Goal: Information Seeking & Learning: Learn about a topic

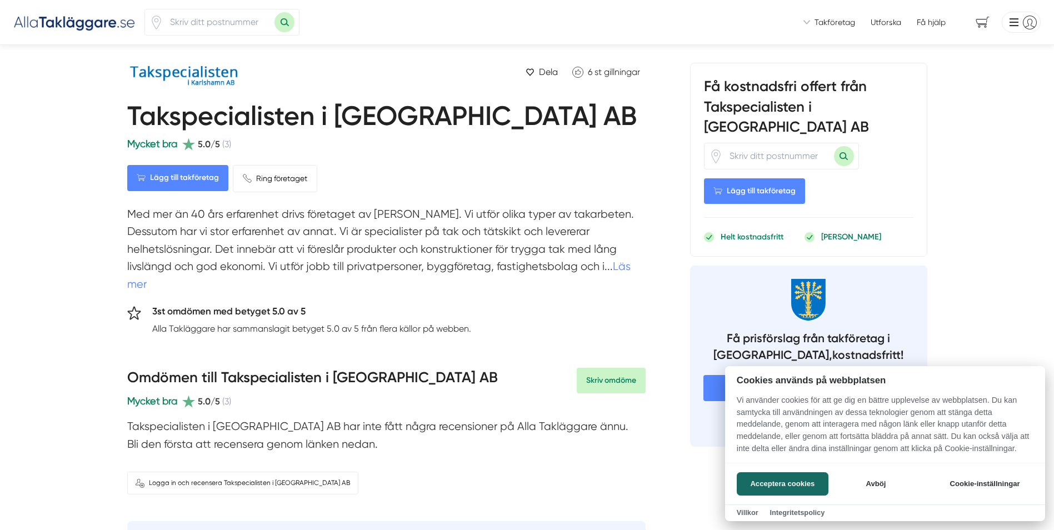
drag, startPoint x: 510, startPoint y: 110, endPoint x: 154, endPoint y: 113, distance: 355.6
click at [166, 115] on div at bounding box center [527, 265] width 1054 height 530
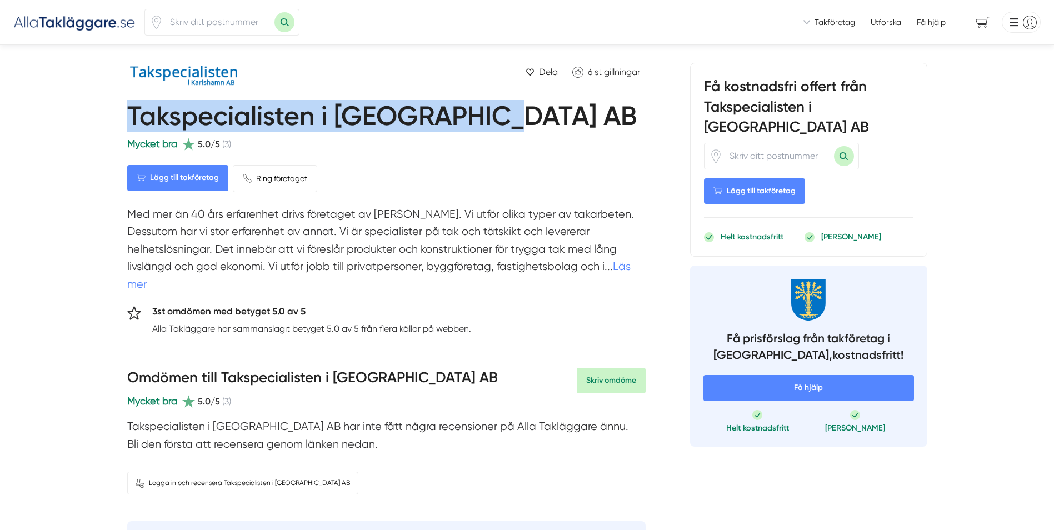
drag, startPoint x: 162, startPoint y: 116, endPoint x: 525, endPoint y: 108, distance: 362.9
copy h1 "Takspecialisten i [GEOGRAPHIC_DATA] AB"
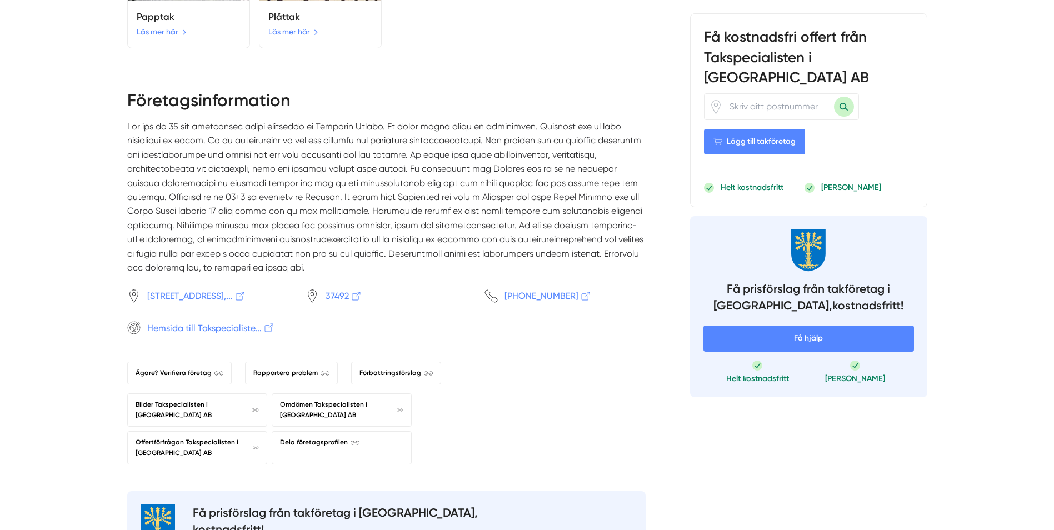
scroll to position [1019, 0]
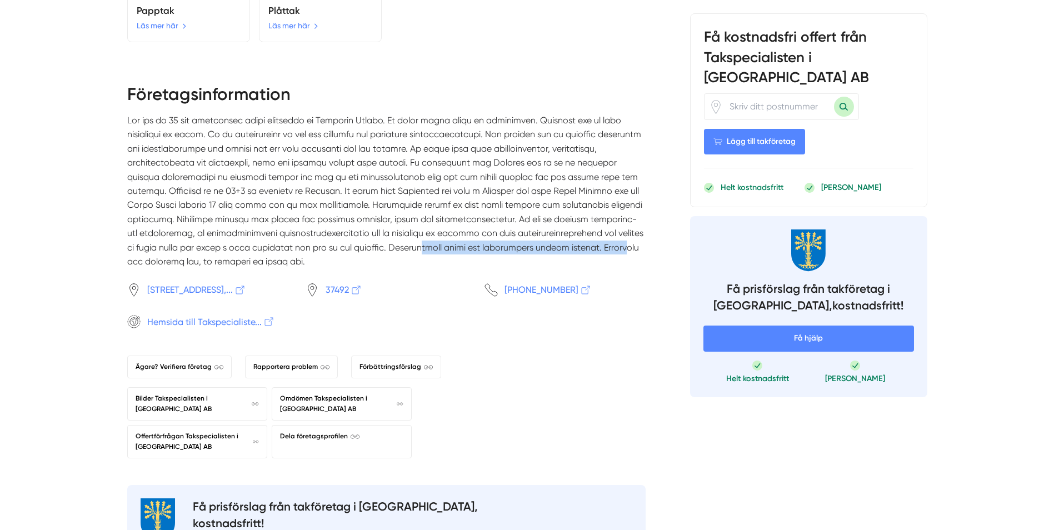
drag, startPoint x: 338, startPoint y: 241, endPoint x: 541, endPoint y: 244, distance: 202.9
click at [541, 244] on p at bounding box center [386, 195] width 518 height 164
copy p "Kostnadsfria besök med tillhörande offert erbjuds."
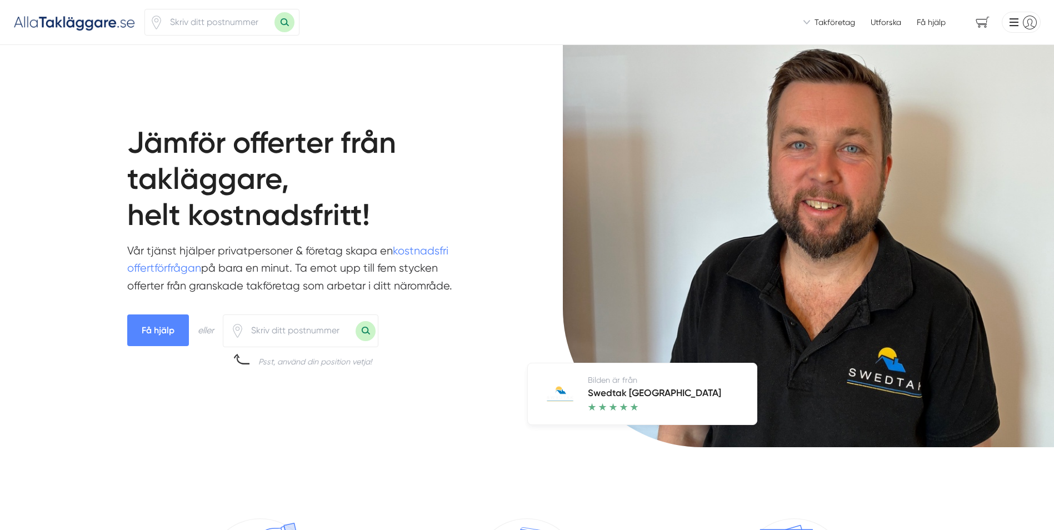
click at [219, 22] on input "number" at bounding box center [218, 22] width 111 height 26
type input "36292"
click at [285, 21] on button "Sök med postnummer" at bounding box center [285, 22] width 20 height 20
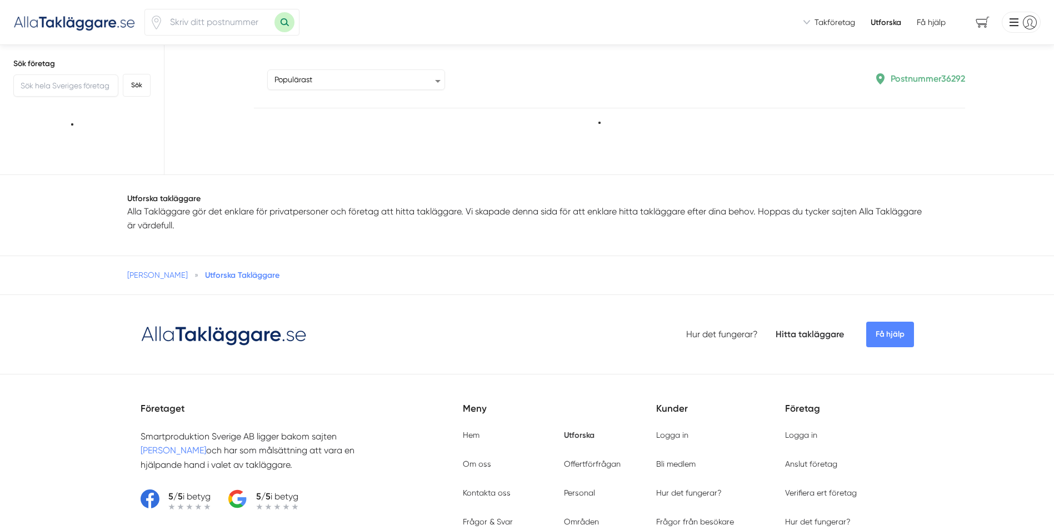
type input "36292"
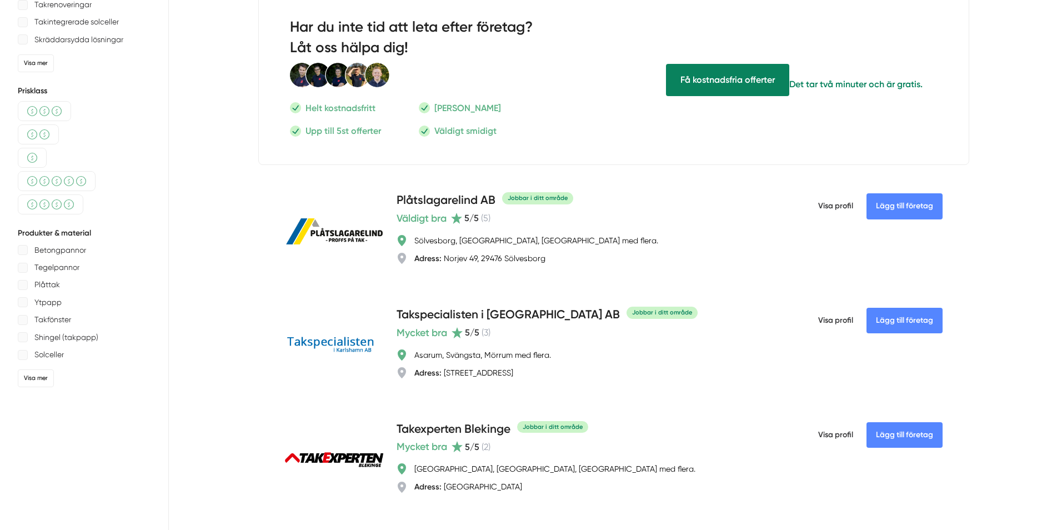
scroll to position [556, 0]
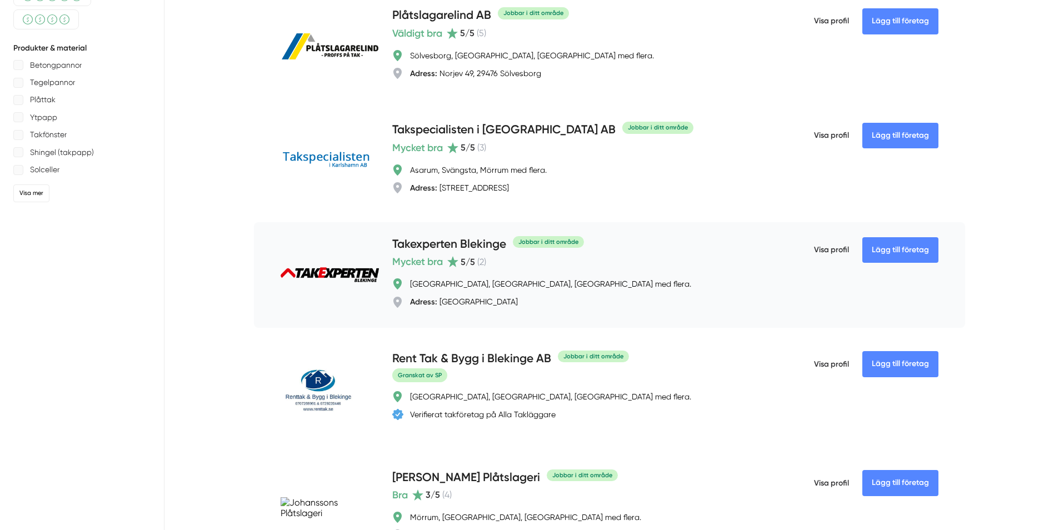
click at [455, 240] on h4 "Takexperten Blekinge" at bounding box center [449, 245] width 114 height 18
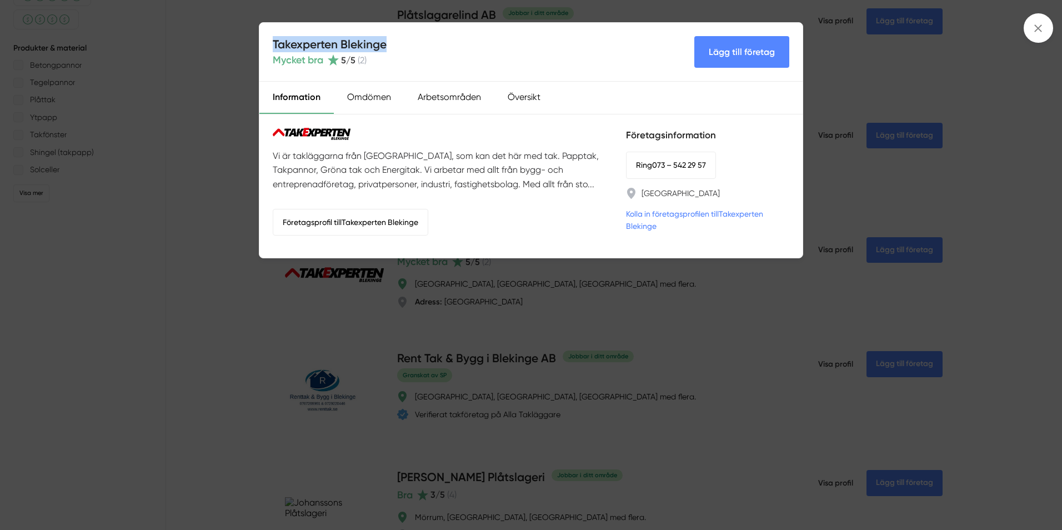
drag, startPoint x: 402, startPoint y: 43, endPoint x: 275, endPoint y: 48, distance: 127.4
click at [275, 48] on div "Takexperten Blekinge Mycket bra 5 /5 ( 2 ) Lägg till företag" at bounding box center [531, 52] width 543 height 59
copy h4 "Takexperten Blekinge"
click at [361, 95] on div "Omdömen" at bounding box center [369, 98] width 71 height 32
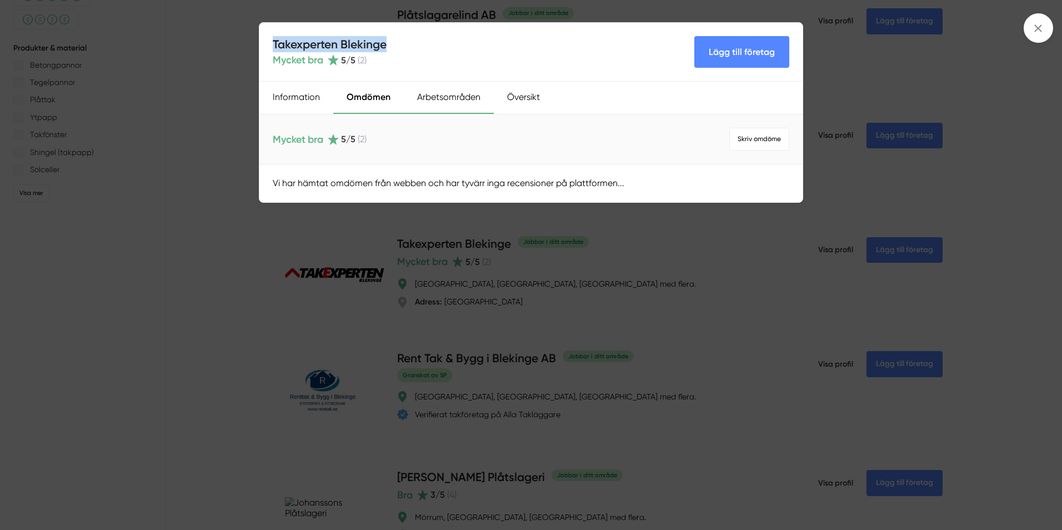
click at [452, 94] on div "Arbetsområden" at bounding box center [449, 98] width 90 height 32
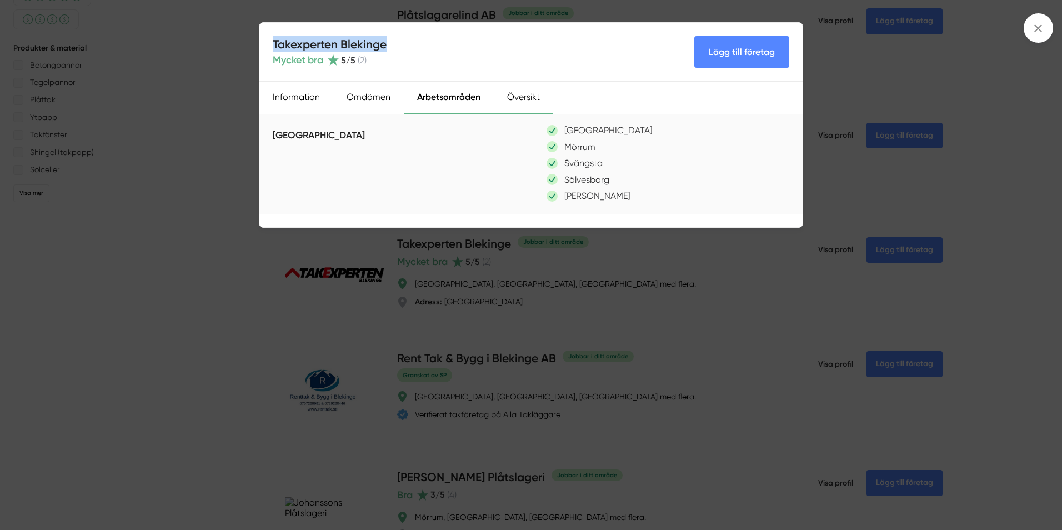
click at [531, 96] on div "Översikt" at bounding box center [523, 98] width 59 height 32
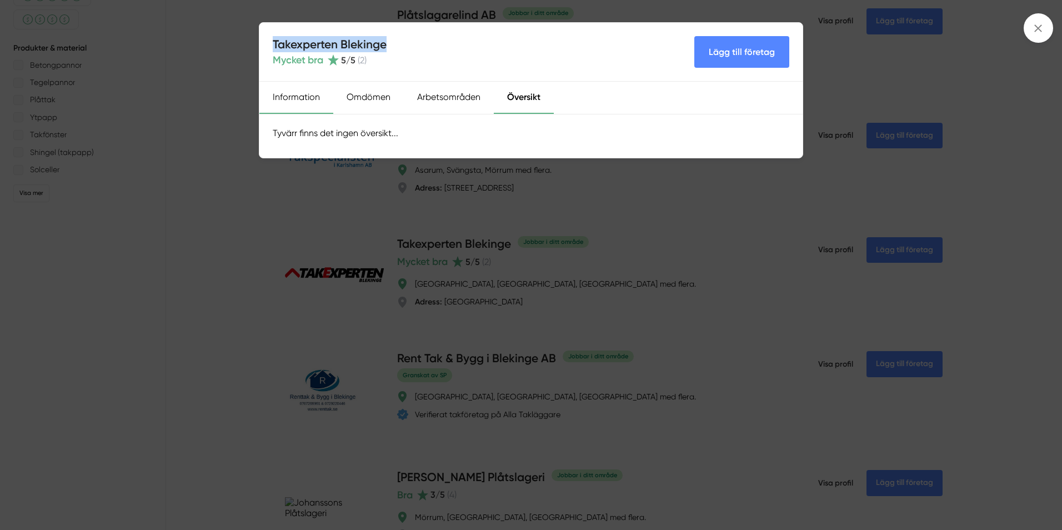
click at [285, 95] on div "Information" at bounding box center [297, 98] width 74 height 32
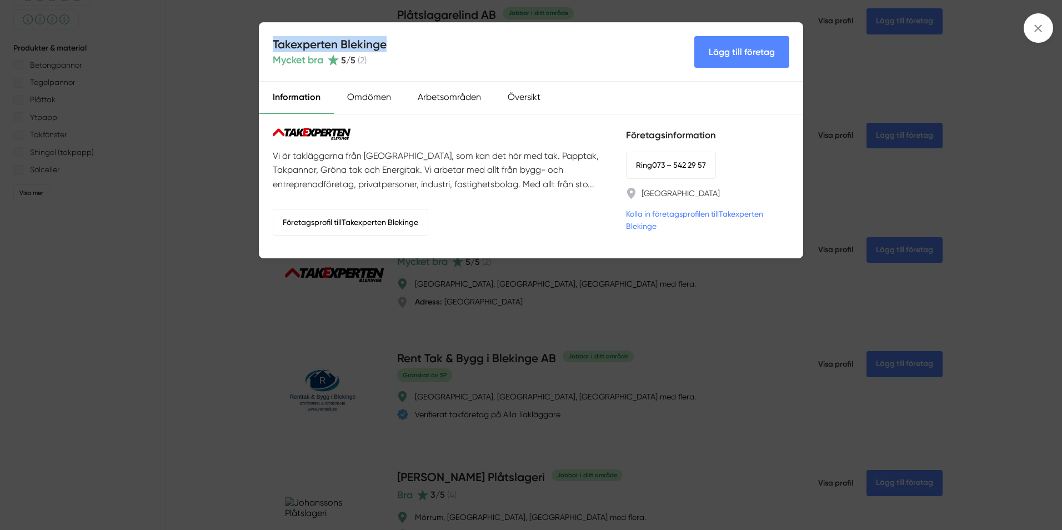
copy h4 "Takexperten Blekinge"
